Goal: Task Accomplishment & Management: Manage account settings

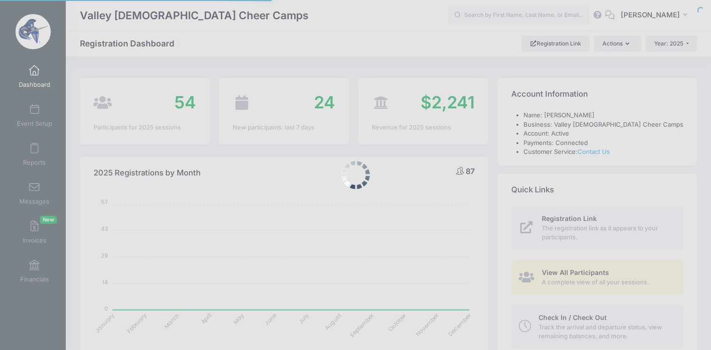
select select
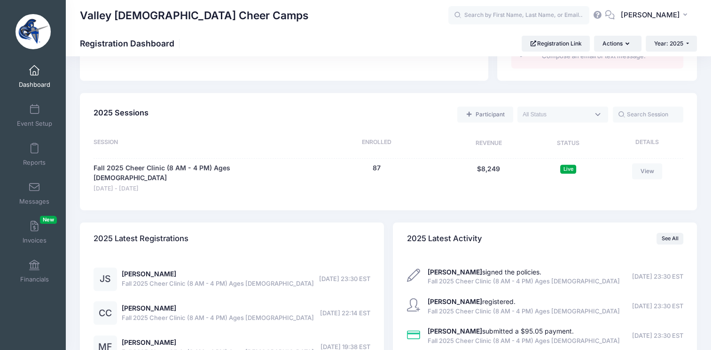
scroll to position [381, 0]
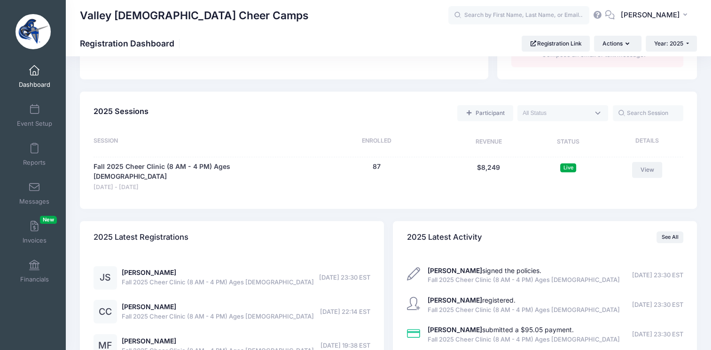
click at [641, 174] on link "View" at bounding box center [647, 170] width 30 height 16
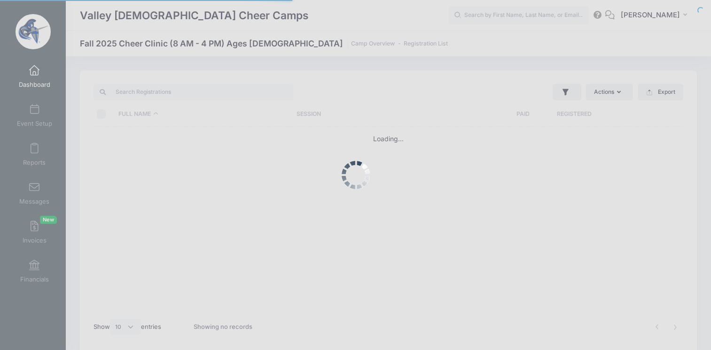
select select "10"
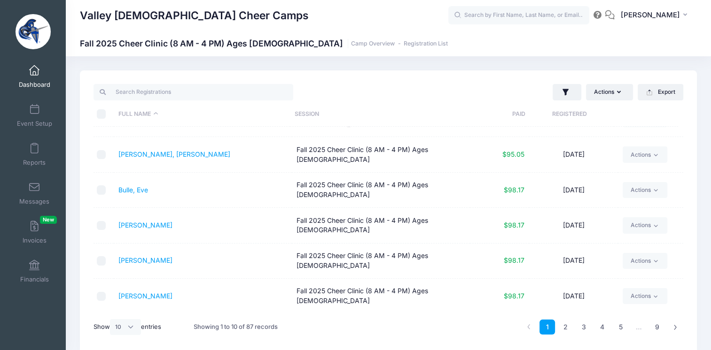
scroll to position [39, 0]
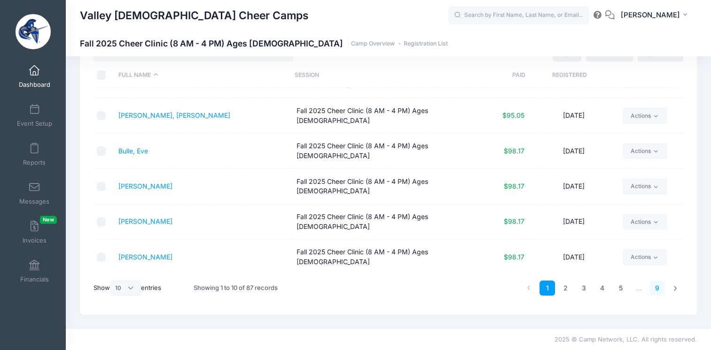
click at [660, 287] on link "9" at bounding box center [657, 289] width 16 height 16
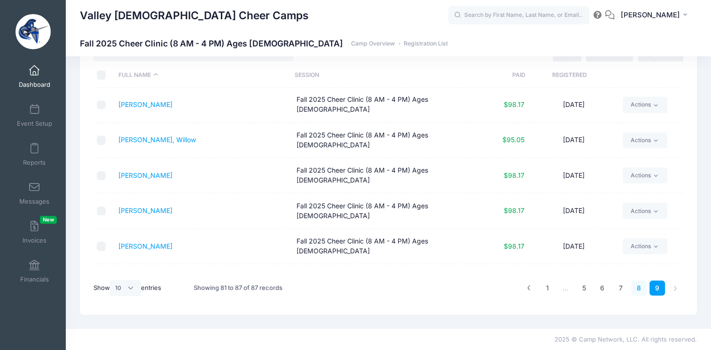
click at [639, 288] on link "8" at bounding box center [639, 289] width 16 height 16
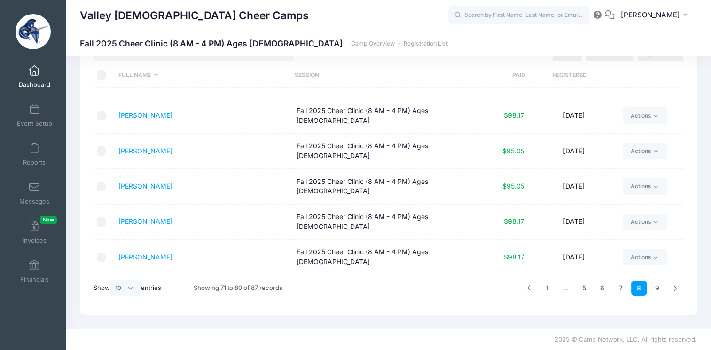
scroll to position [0, 0]
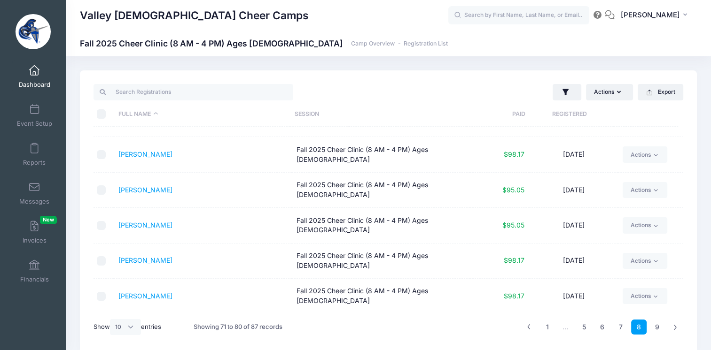
click at [22, 85] on span "Dashboard" at bounding box center [34, 85] width 31 height 8
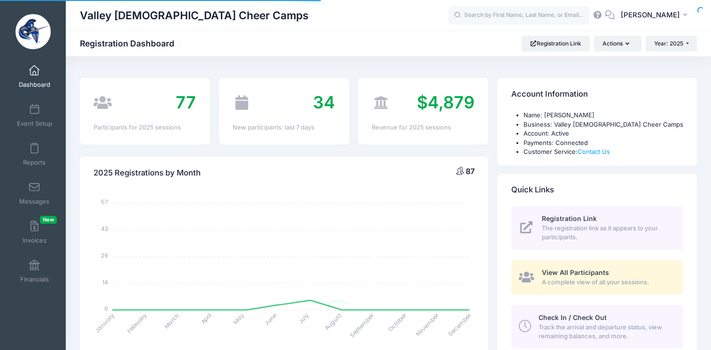
select select
